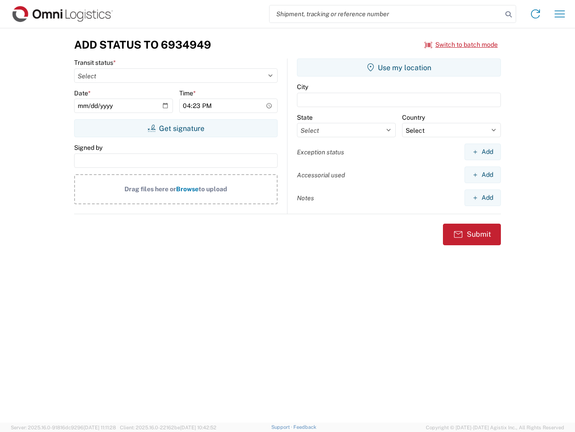
click at [386, 14] on input "search" at bounding box center [386, 13] width 233 height 17
click at [509, 14] on icon at bounding box center [509, 14] width 13 height 13
click at [536, 14] on icon at bounding box center [536, 14] width 14 height 14
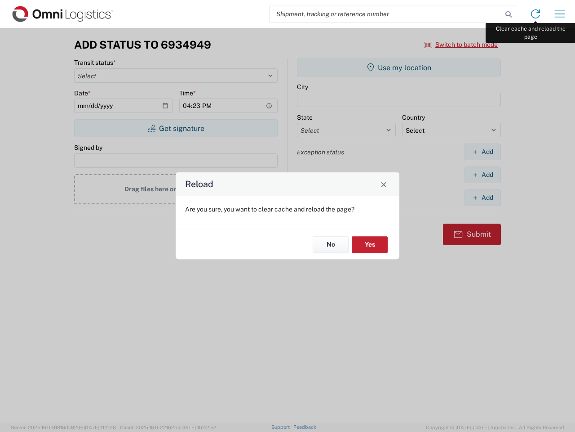
click at [560, 14] on div "Reload Are you sure, you want to clear cache and reload the page? No Yes" at bounding box center [287, 216] width 575 height 432
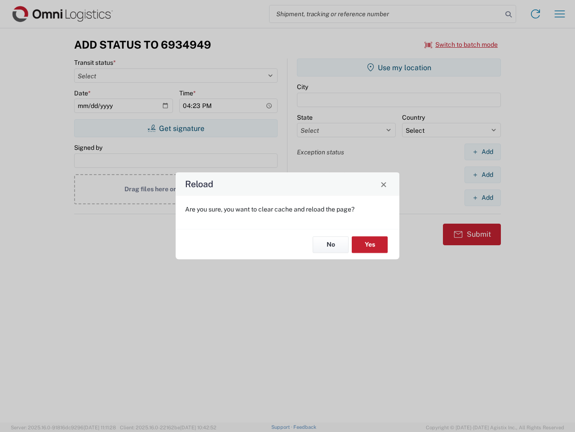
click at [462, 45] on div "Reload Are you sure, you want to clear cache and reload the page? No Yes" at bounding box center [287, 216] width 575 height 432
click at [176, 128] on div "Reload Are you sure, you want to clear cache and reload the page? No Yes" at bounding box center [287, 216] width 575 height 432
click at [399, 67] on div "Reload Are you sure, you want to clear cache and reload the page? No Yes" at bounding box center [287, 216] width 575 height 432
click at [483, 151] on div "Reload Are you sure, you want to clear cache and reload the page? No Yes" at bounding box center [287, 216] width 575 height 432
click at [483, 174] on div "Reload Are you sure, you want to clear cache and reload the page? No Yes" at bounding box center [287, 216] width 575 height 432
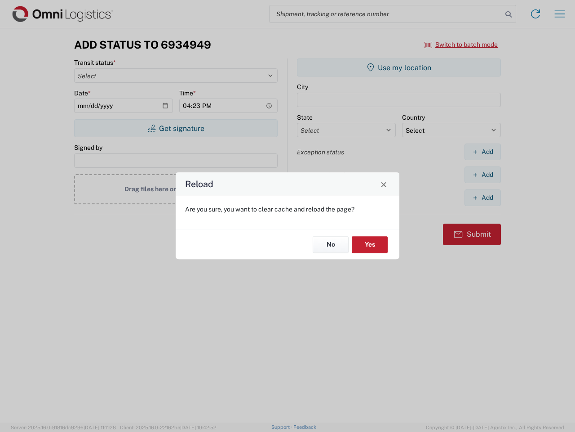
click at [483, 197] on div "Reload Are you sure, you want to clear cache and reload the page? No Yes" at bounding box center [287, 216] width 575 height 432
